Goal: Contribute content: Add original content to the website for others to see

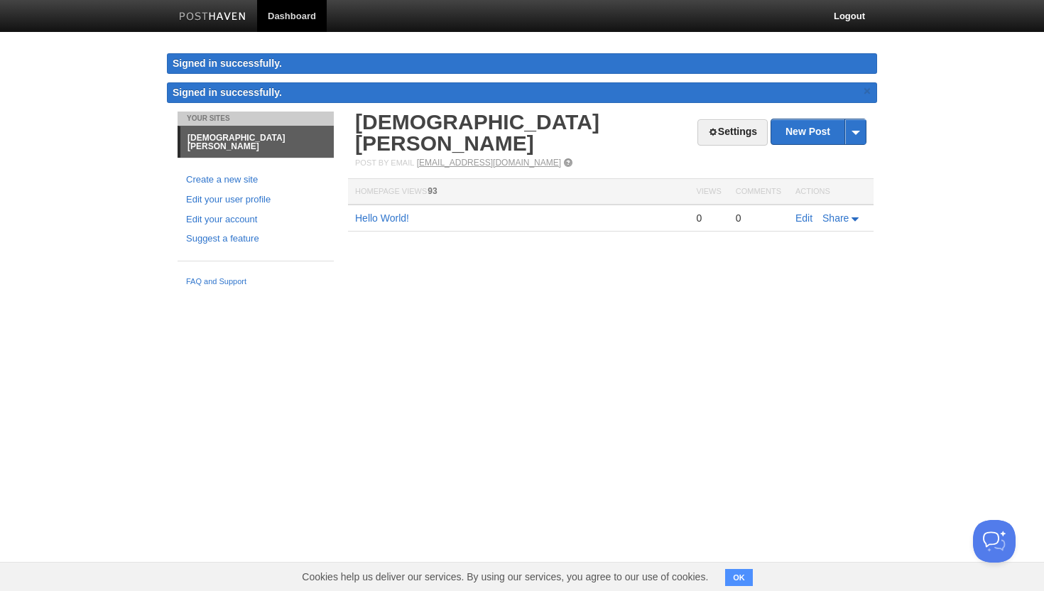
click at [462, 158] on link "[EMAIL_ADDRESS][DOMAIN_NAME]" at bounding box center [489, 163] width 144 height 10
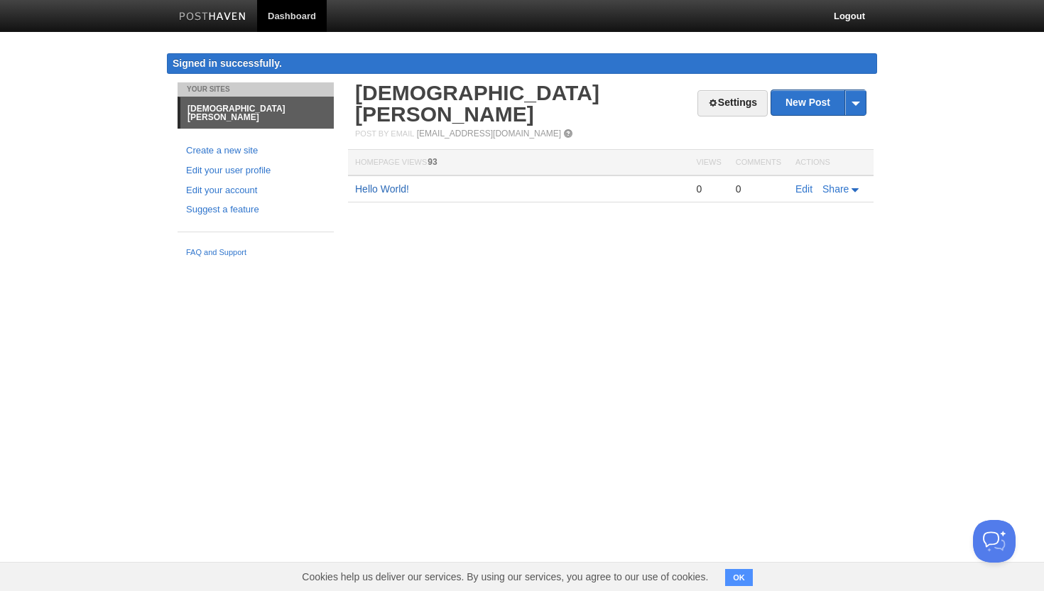
click at [376, 183] on link "Hello World!" at bounding box center [382, 188] width 54 height 11
click at [807, 102] on link "New Post" at bounding box center [818, 102] width 94 height 25
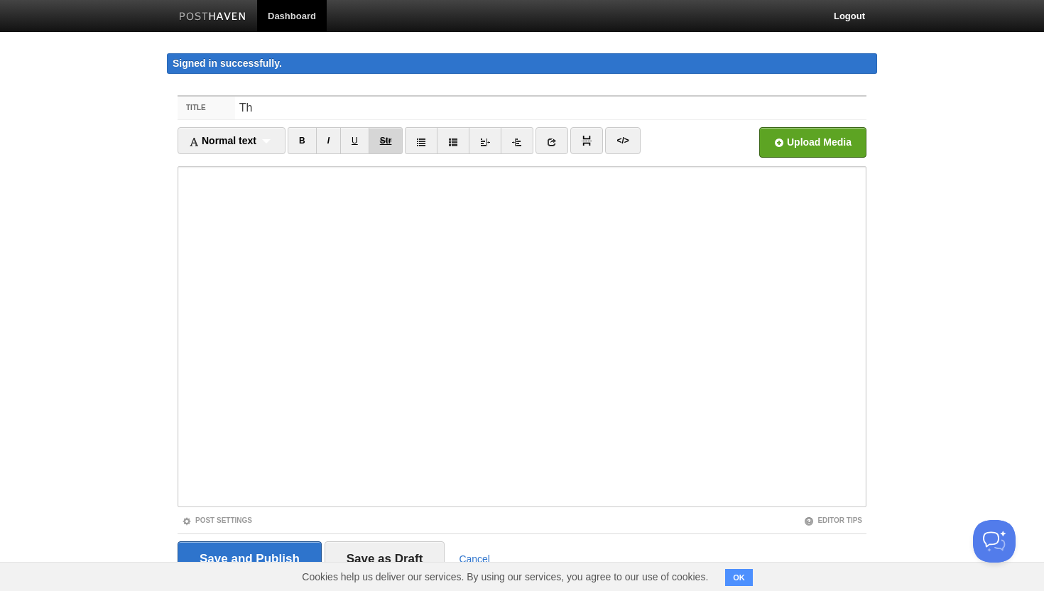
type input "T"
type input "what this blog is about"
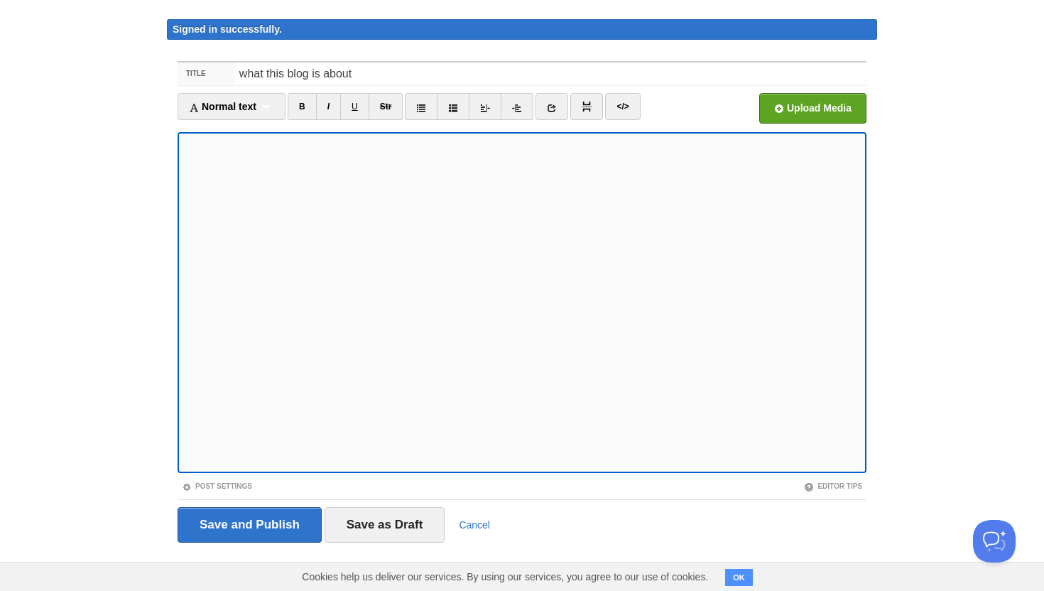
scroll to position [38, 0]
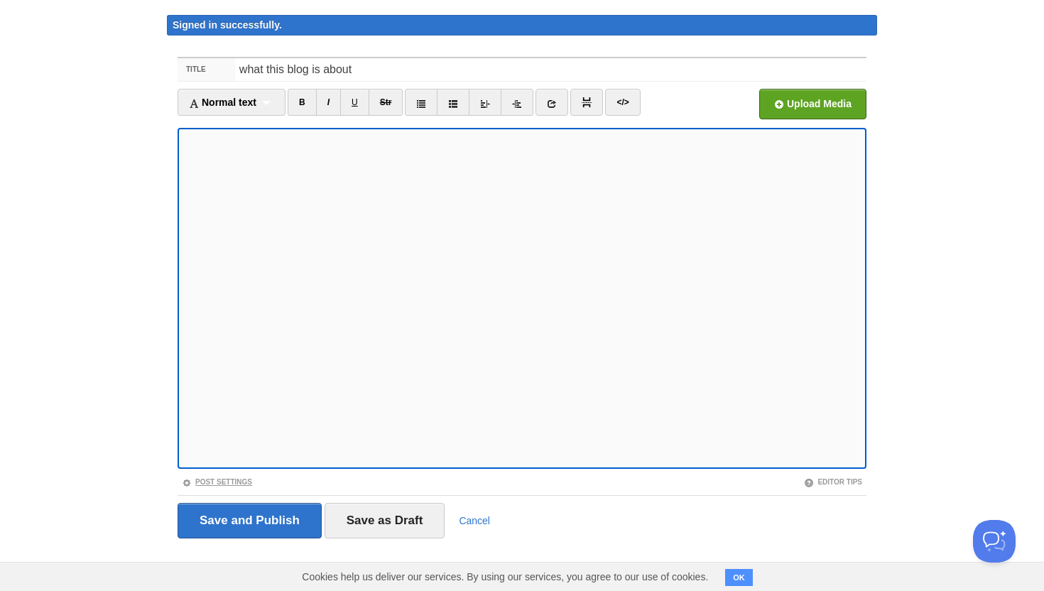
click at [240, 480] on link "Post Settings" at bounding box center [217, 482] width 70 height 8
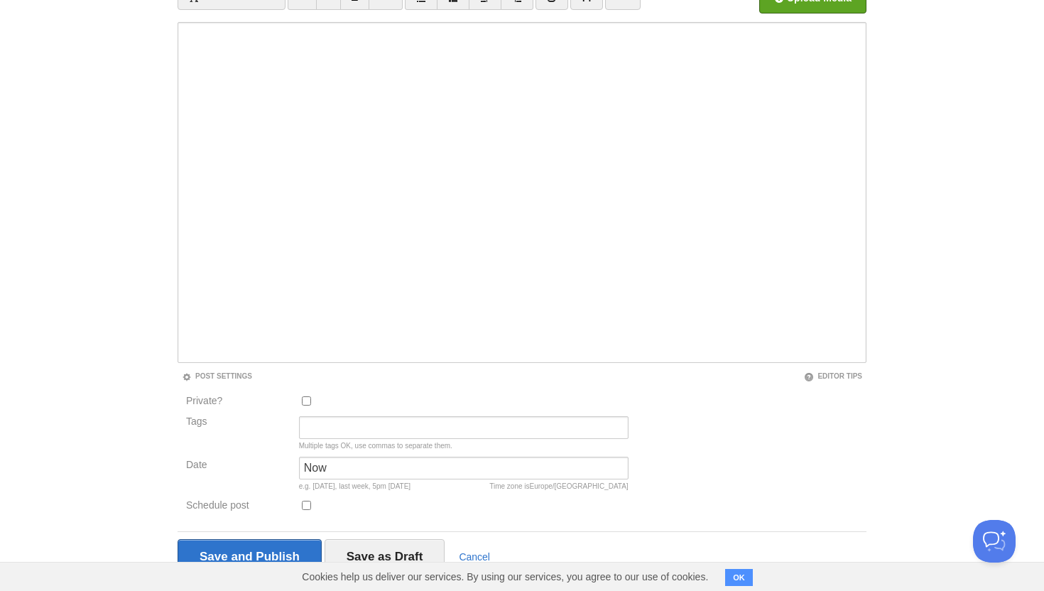
scroll to position [167, 0]
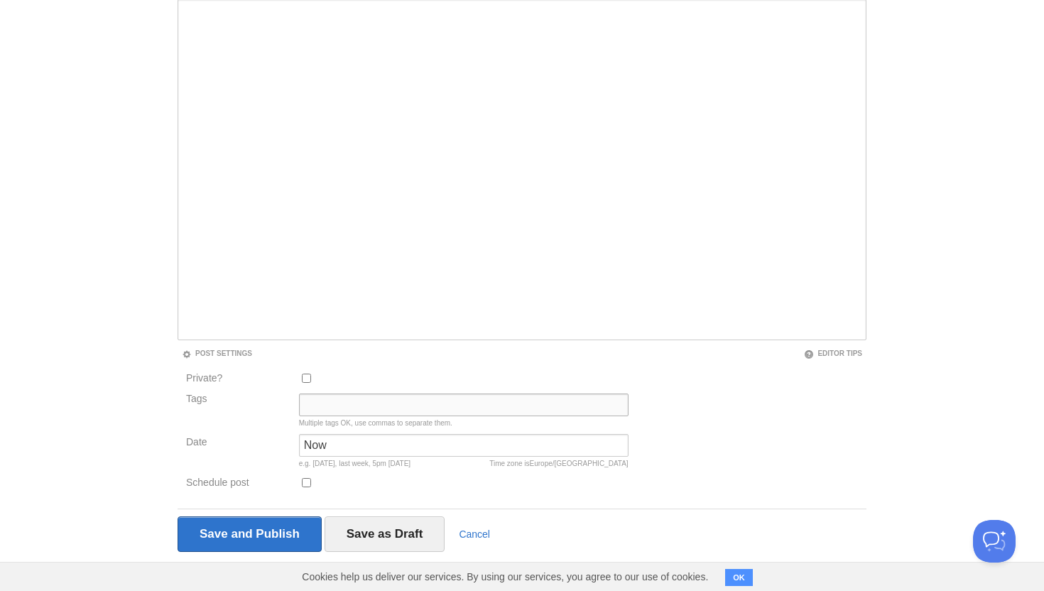
click at [327, 404] on input "Tags" at bounding box center [464, 404] width 330 height 23
click at [249, 530] on input "Save and Publish" at bounding box center [250, 534] width 144 height 36
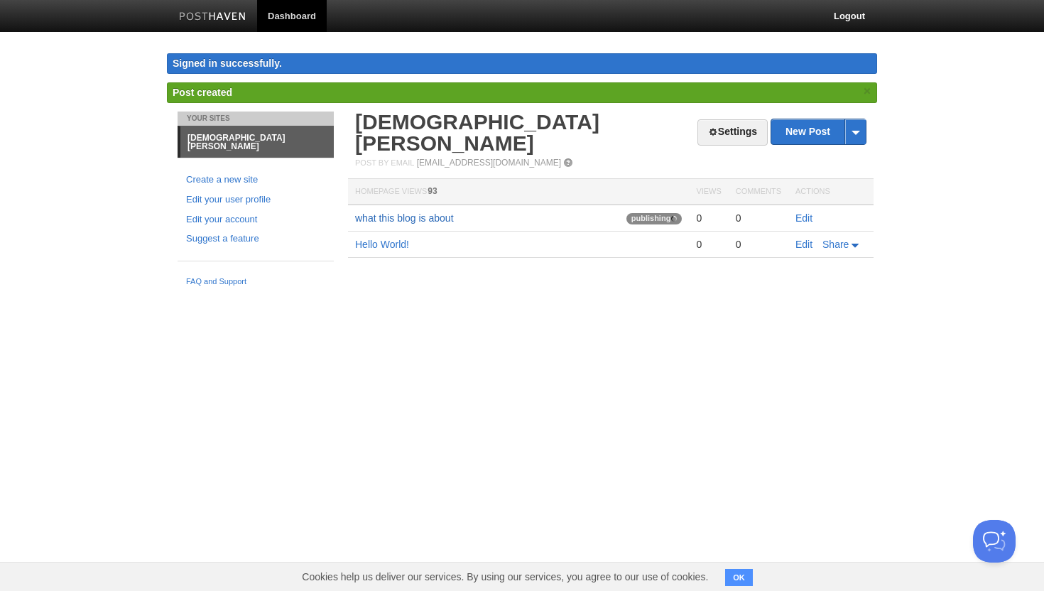
click at [418, 212] on link "what this blog is about" at bounding box center [404, 217] width 99 height 11
